Goal: Task Accomplishment & Management: Use online tool/utility

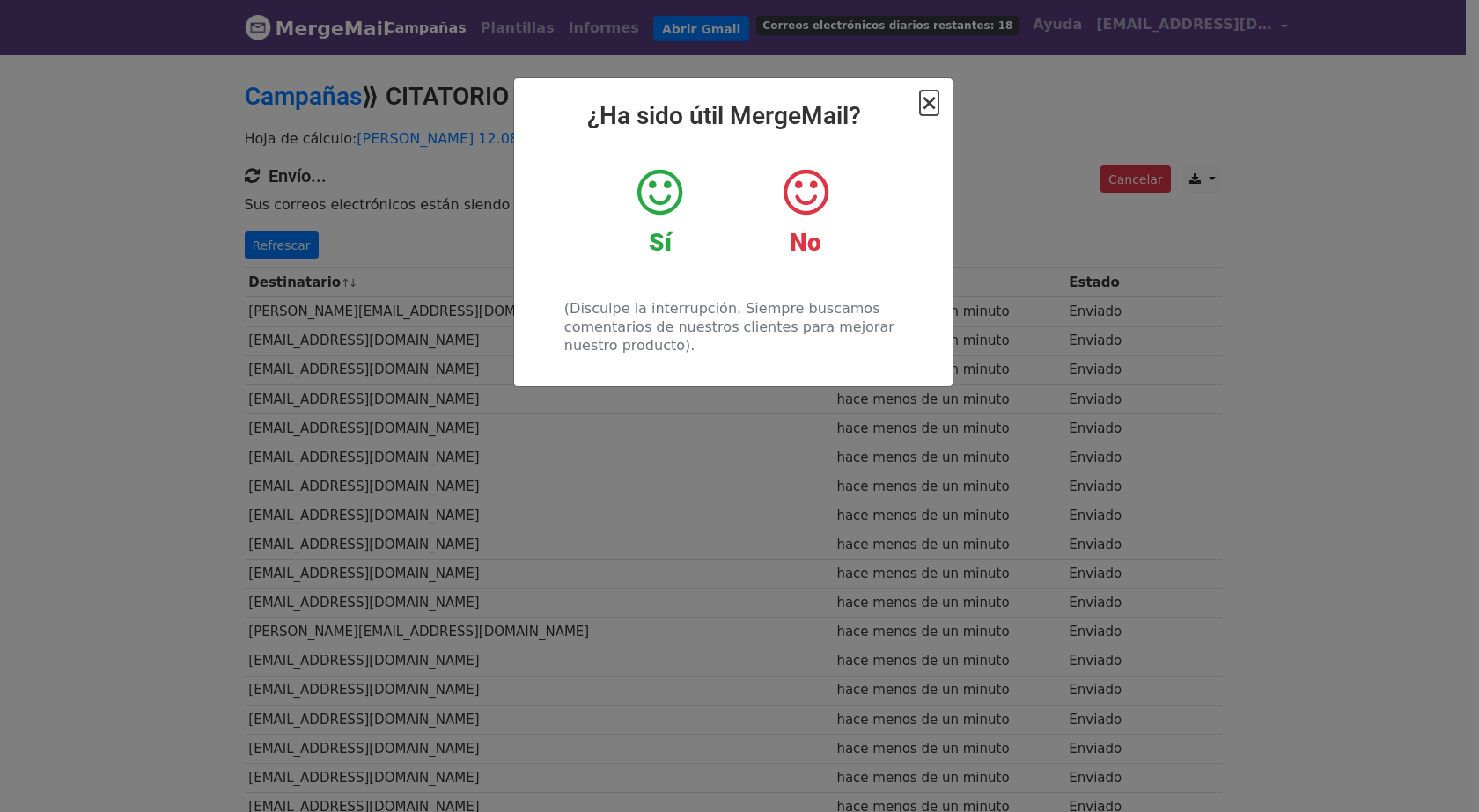
click at [934, 102] on font "×" at bounding box center [929, 102] width 18 height 25
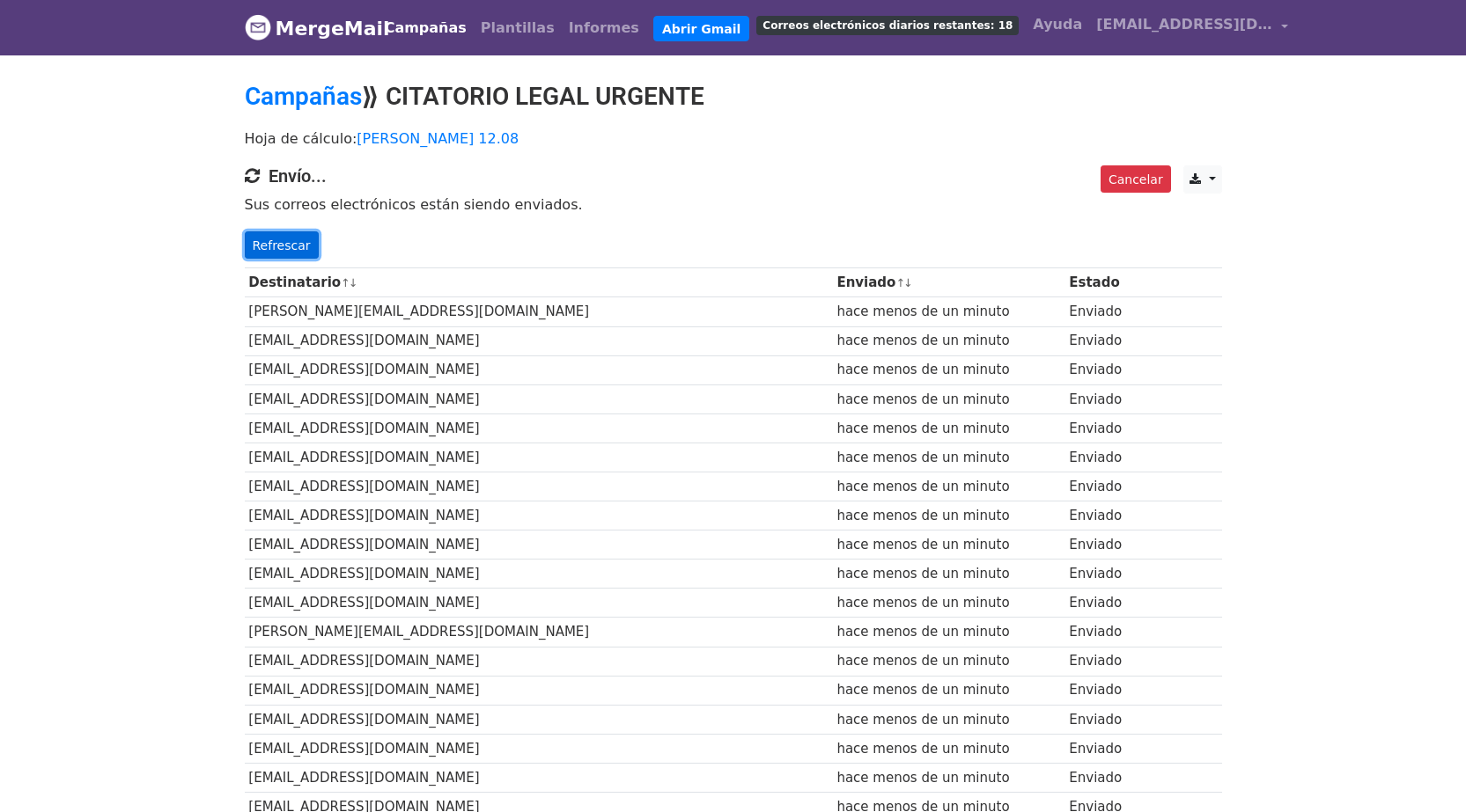
click at [294, 245] on font "Refrescar" at bounding box center [281, 244] width 58 height 14
